Goal: Information Seeking & Learning: Learn about a topic

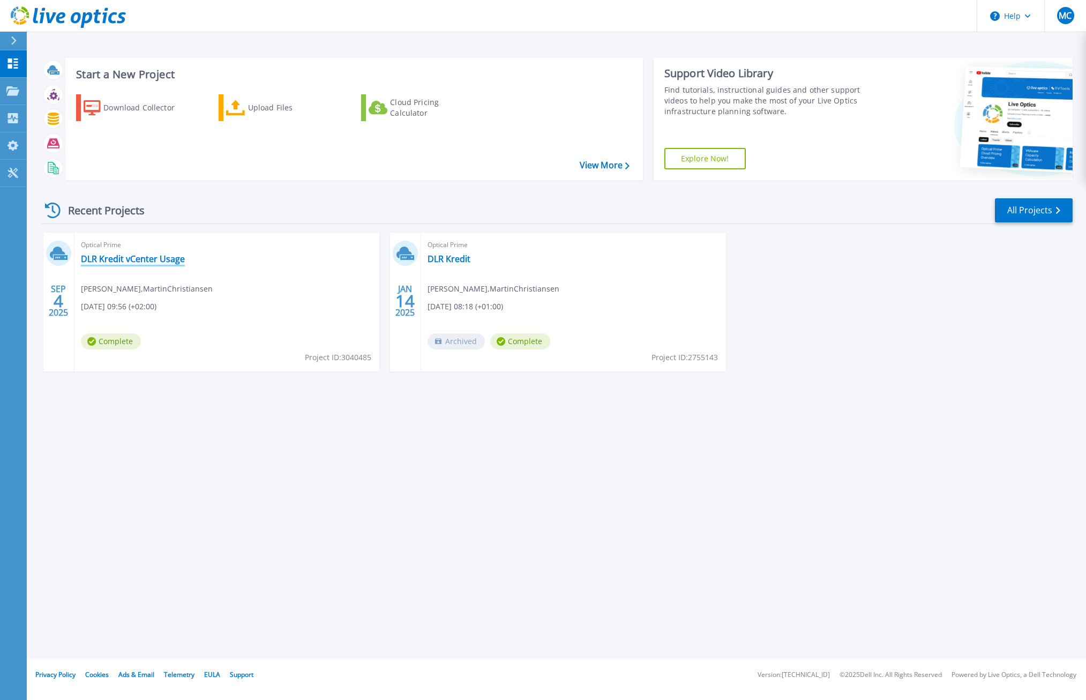
click at [104, 259] on link "DLR Kredit vCenter Usage" at bounding box center [133, 258] width 104 height 11
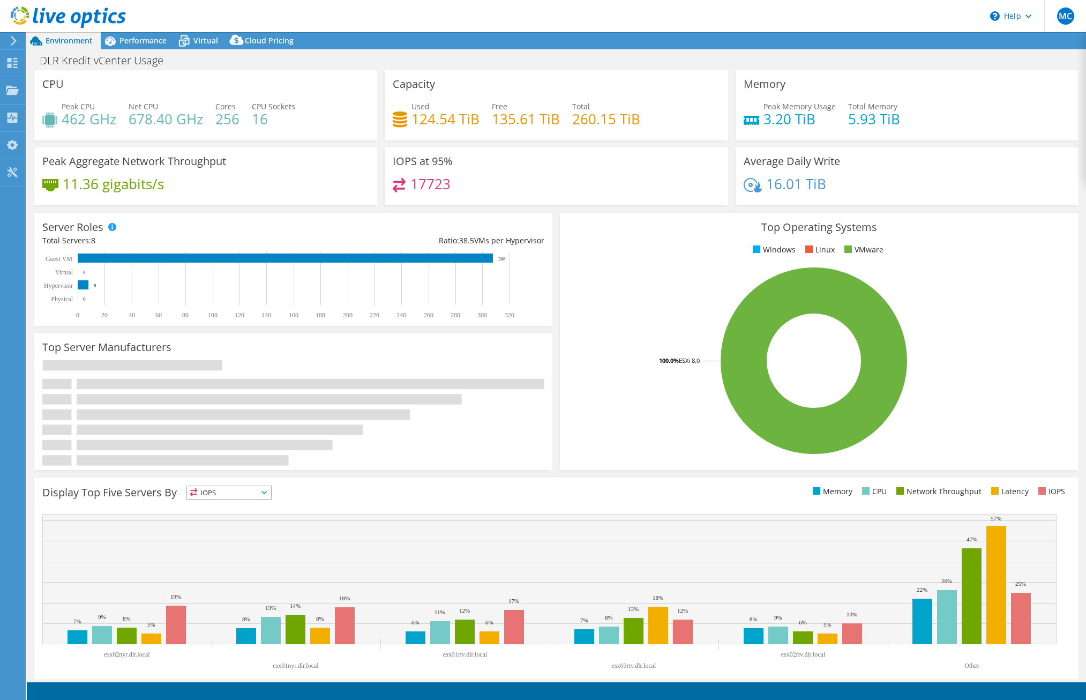
select select "USD"
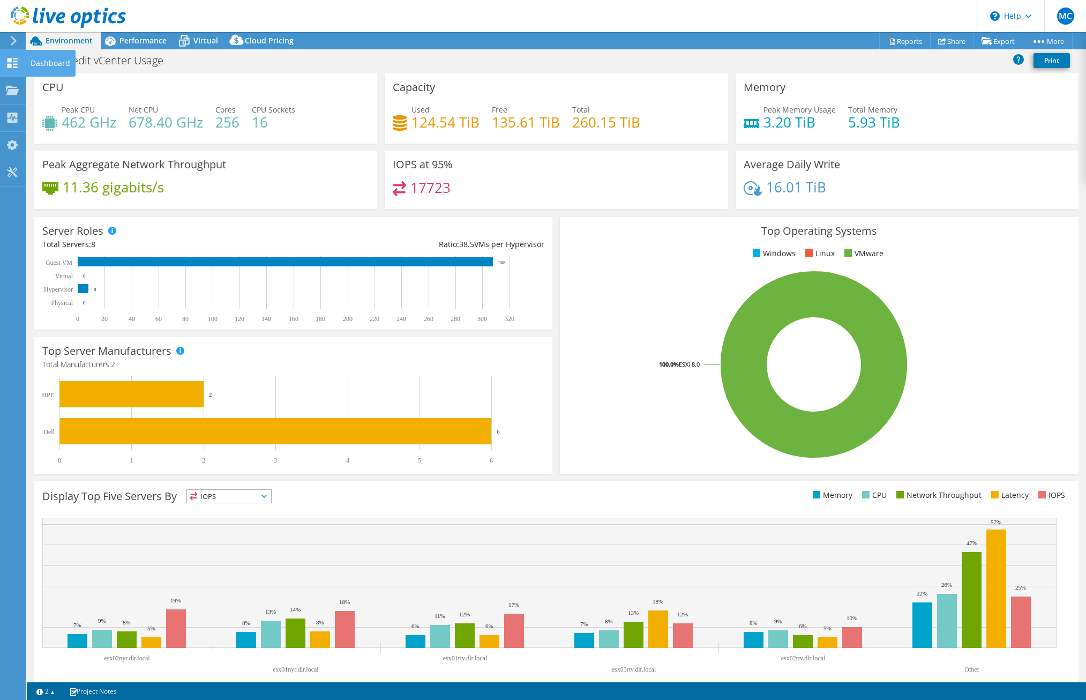
click at [16, 62] on use at bounding box center [12, 63] width 10 height 10
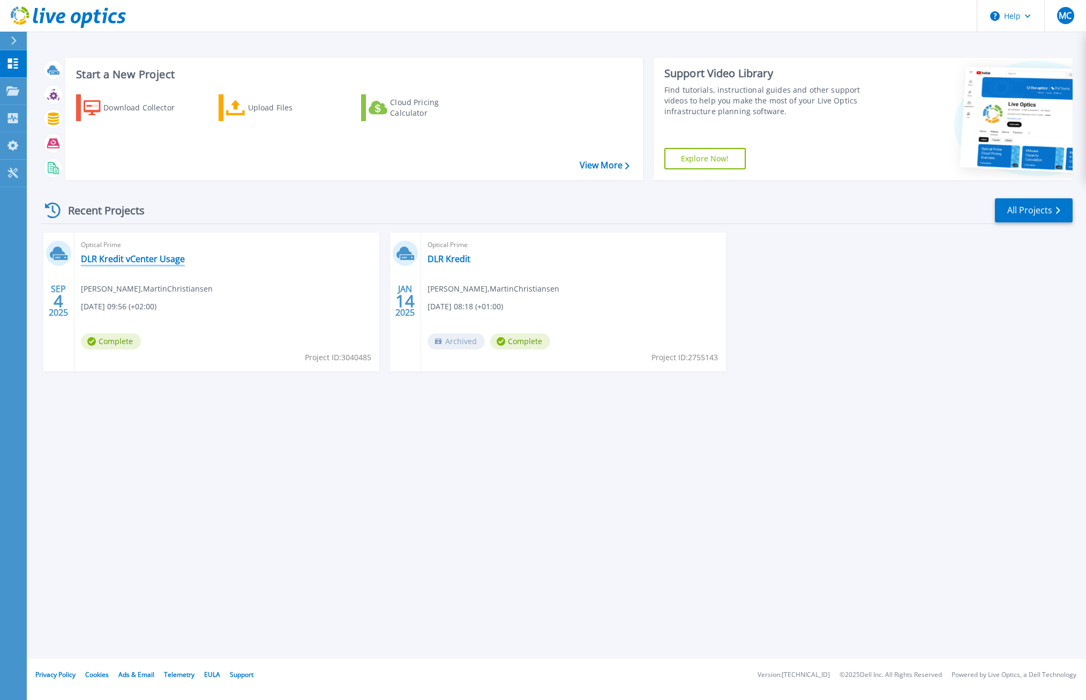
click at [147, 260] on link "DLR Kredit vCenter Usage" at bounding box center [133, 258] width 104 height 11
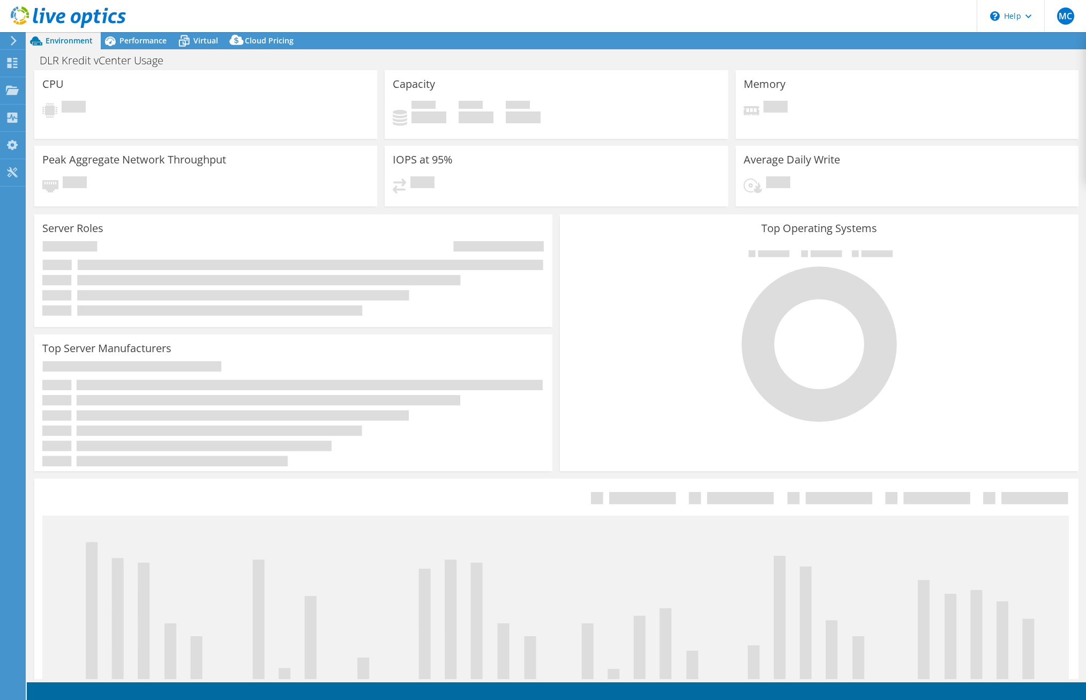
select select "USD"
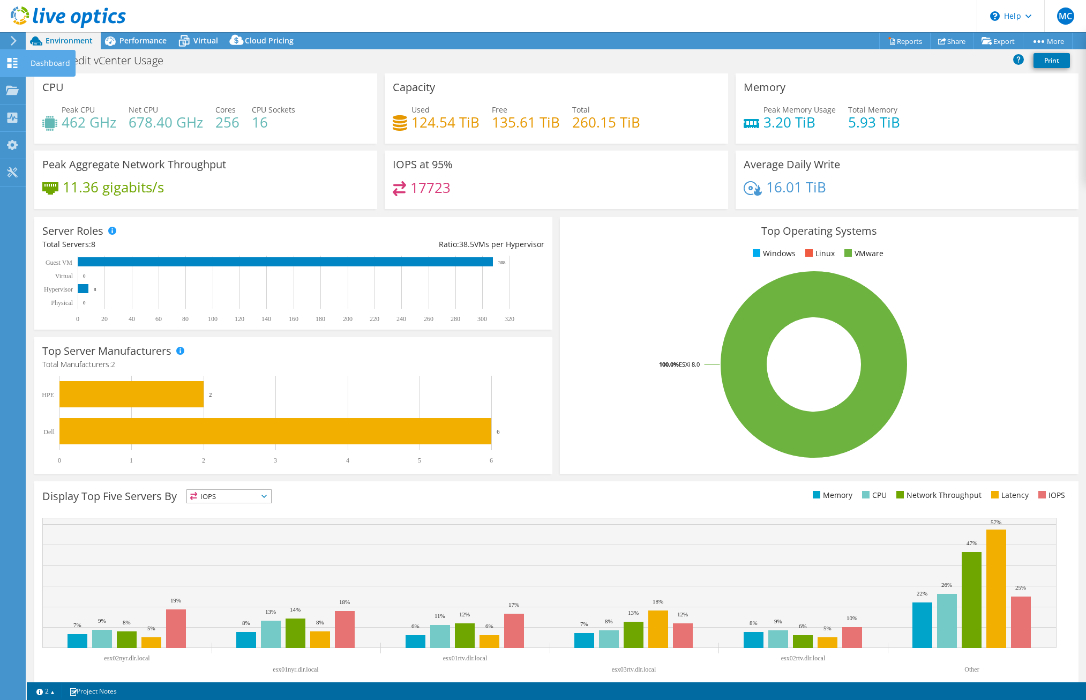
click at [15, 63] on icon at bounding box center [12, 63] width 13 height 10
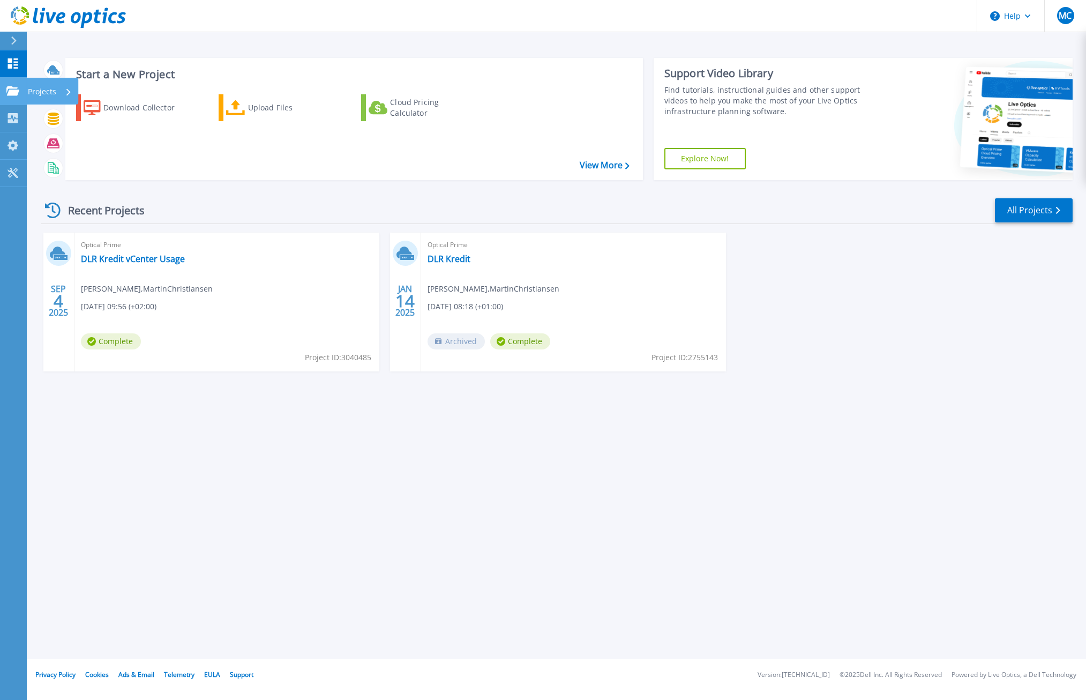
click at [16, 90] on icon at bounding box center [12, 90] width 13 height 9
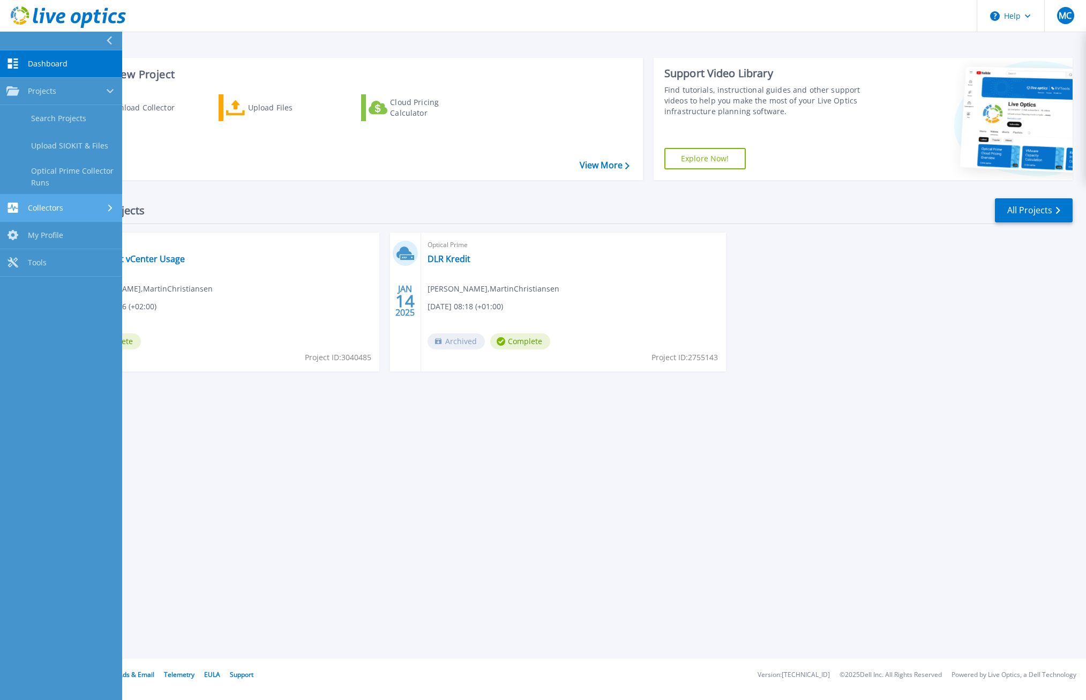
click at [78, 202] on div "Collectors" at bounding box center [60, 207] width 109 height 10
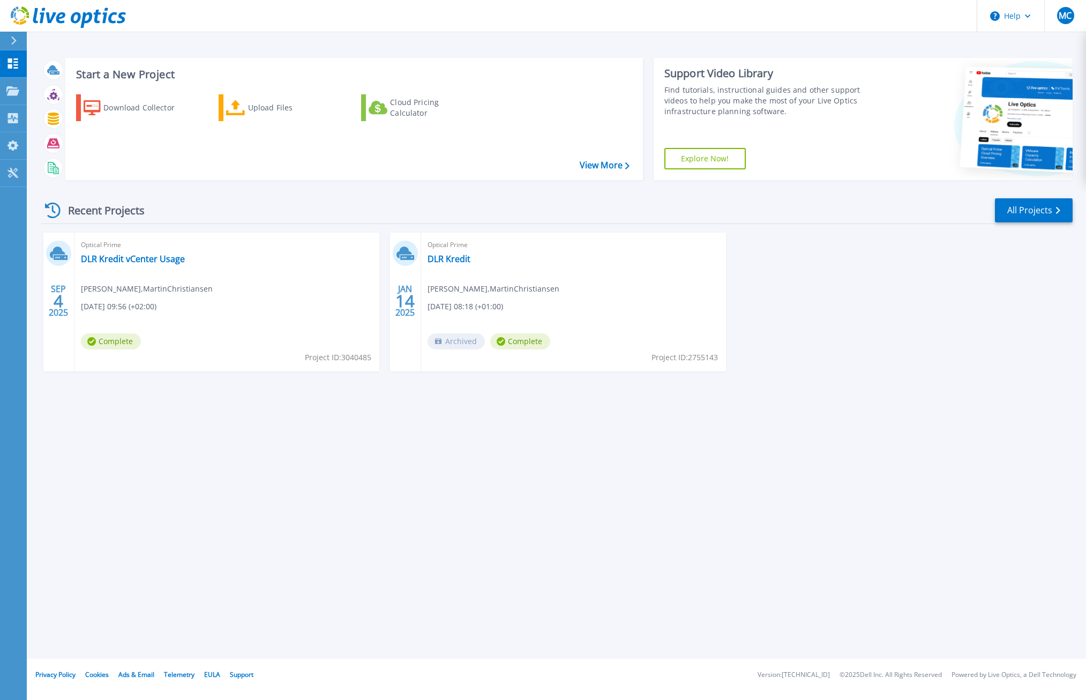
click at [228, 206] on div "Recent Projects All Projects" at bounding box center [556, 210] width 1031 height 27
click at [144, 258] on link "DLR Kredit vCenter Usage" at bounding box center [133, 258] width 104 height 11
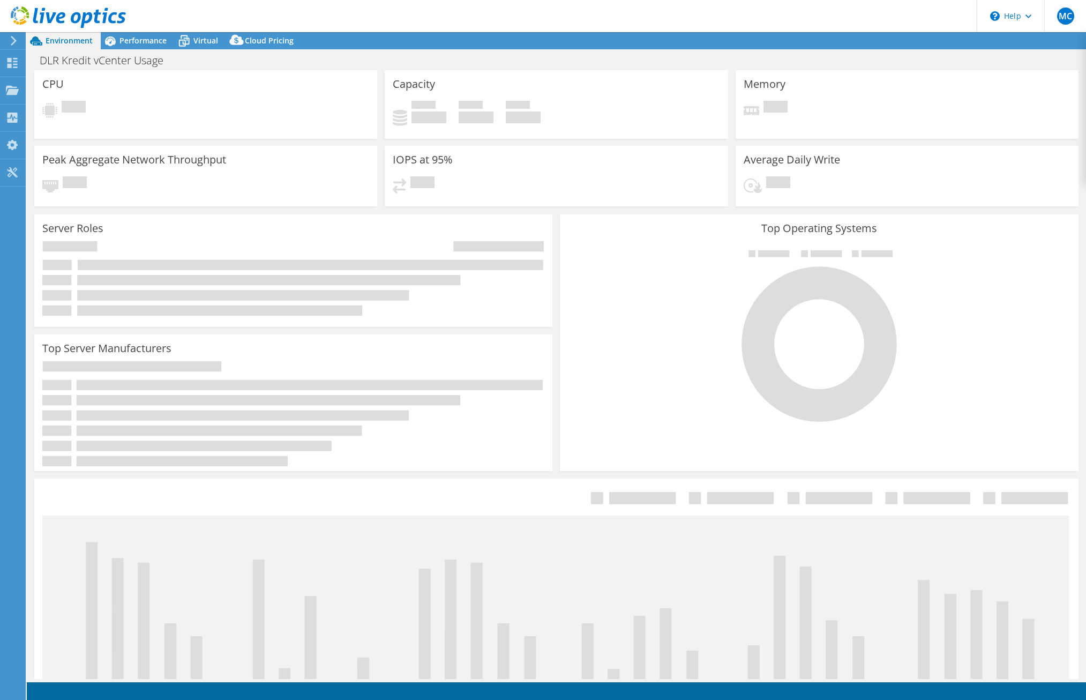
select select "USD"
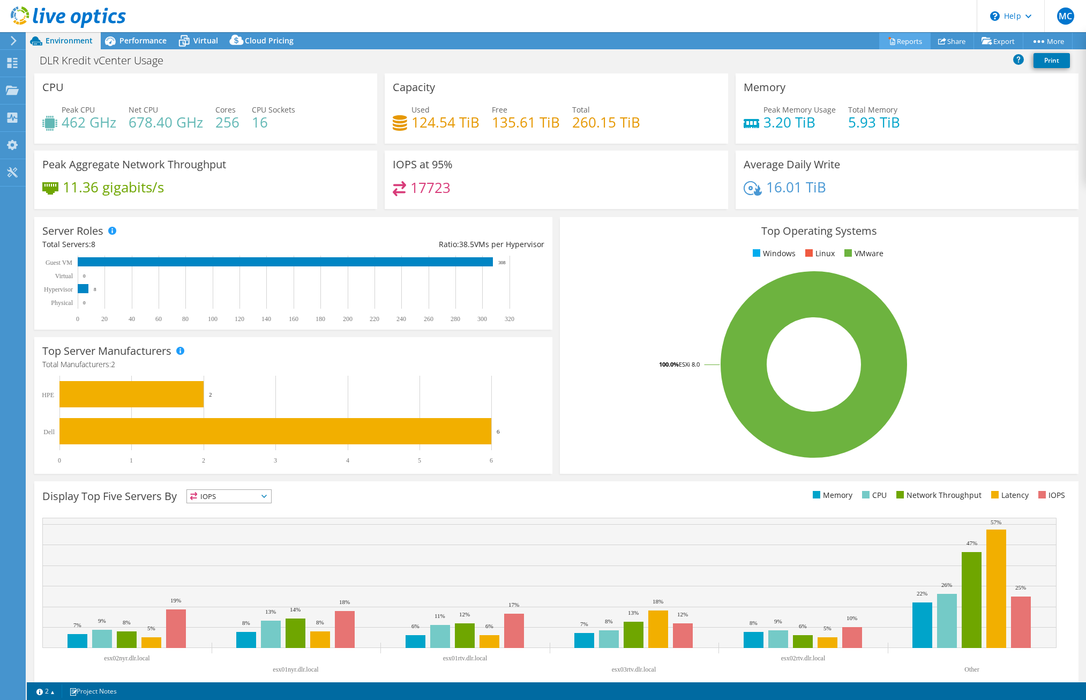
click at [893, 38] on link "Reports" at bounding box center [904, 41] width 51 height 17
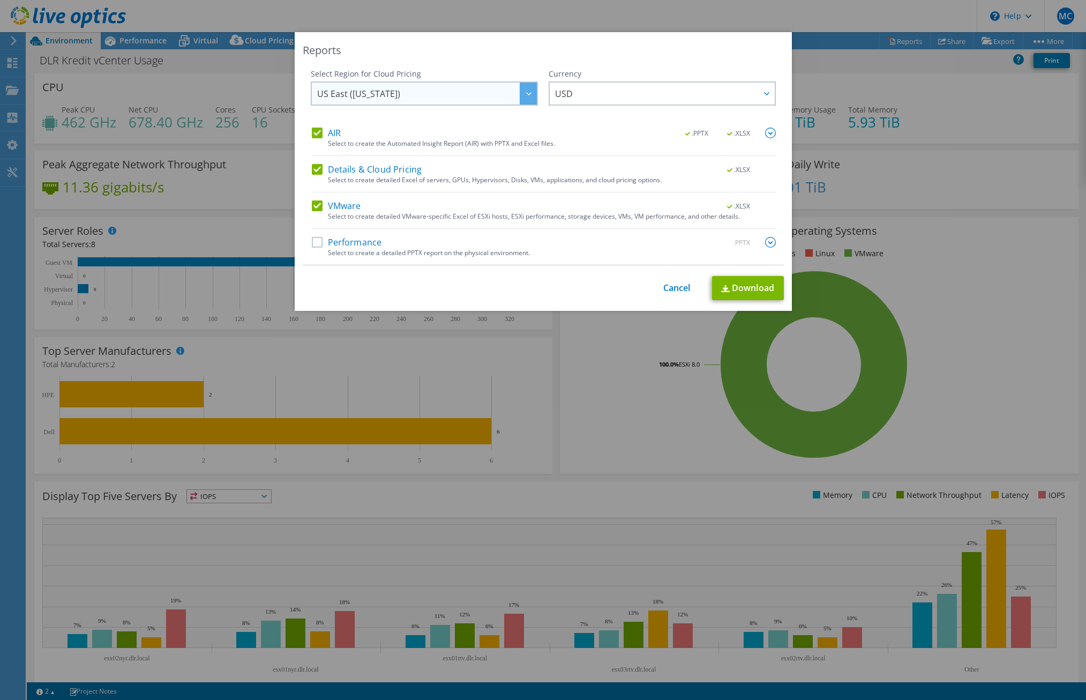
click at [525, 90] on div at bounding box center [528, 93] width 17 height 22
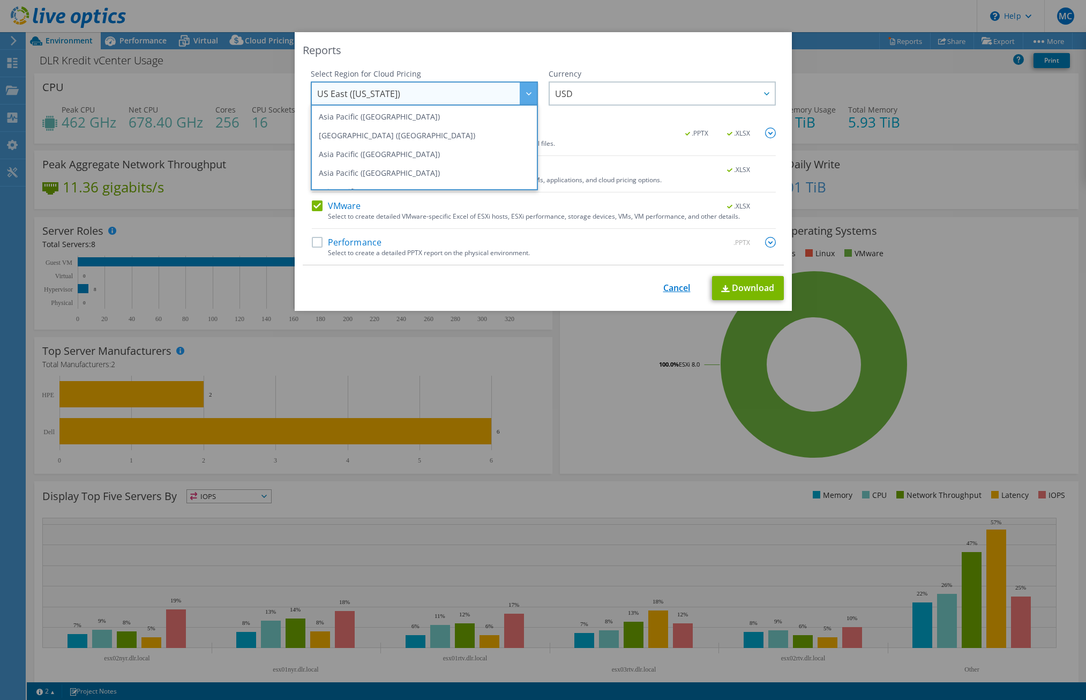
click at [668, 289] on link "Cancel" at bounding box center [676, 288] width 27 height 10
